Goal: Find specific page/section: Find specific page/section

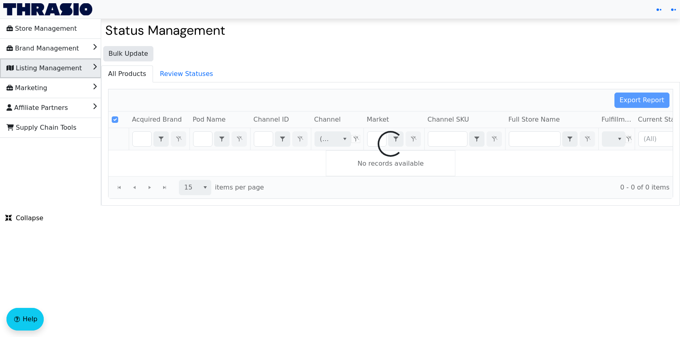
click at [89, 65] on li "Listing Management" at bounding box center [50, 68] width 101 height 19
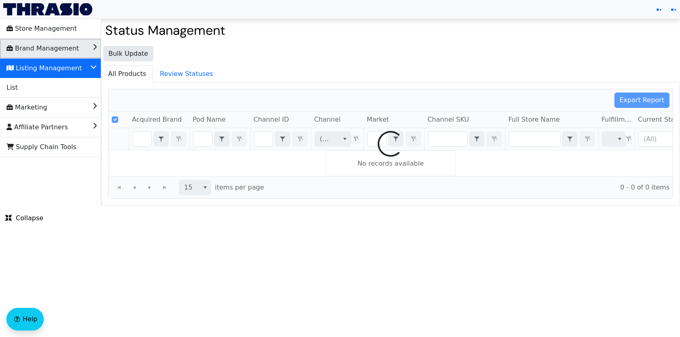
click at [88, 49] on li "Brand Management" at bounding box center [50, 48] width 101 height 19
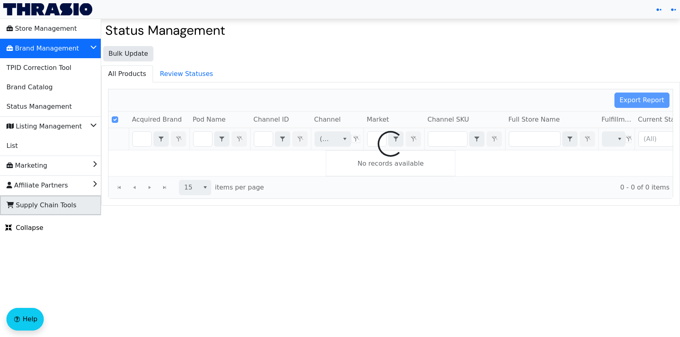
click at [63, 208] on span "Supply Chain Tools" at bounding box center [41, 205] width 70 height 13
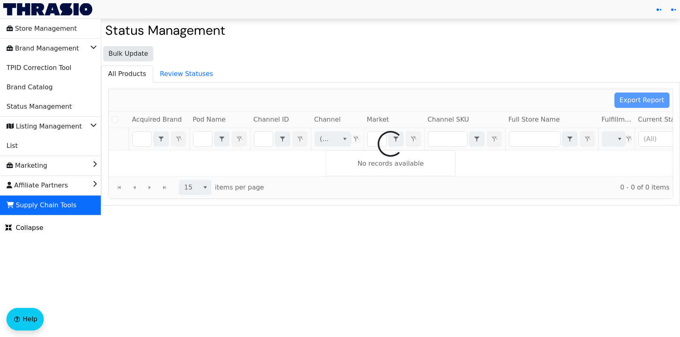
checkbox input "false"
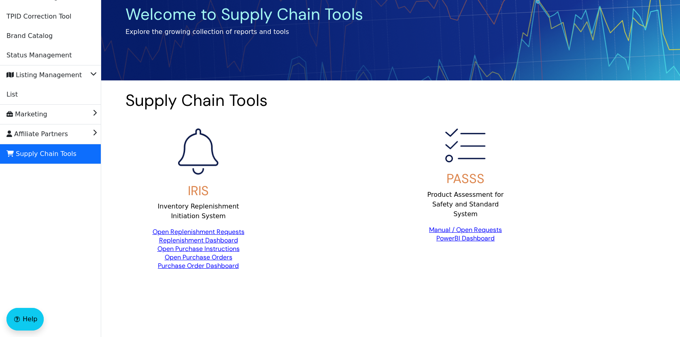
scroll to position [65, 0]
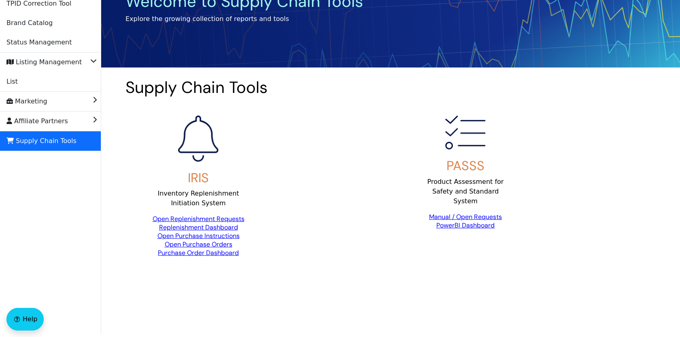
click at [229, 223] on link "Replenishment Dashboard" at bounding box center [198, 227] width 79 height 8
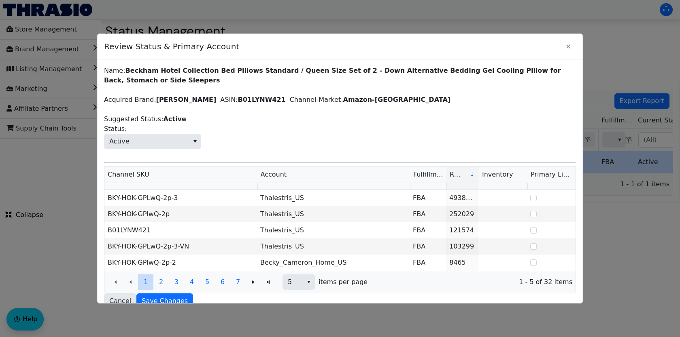
scroll to position [0, 168]
